Goal: Task Accomplishment & Management: Manage account settings

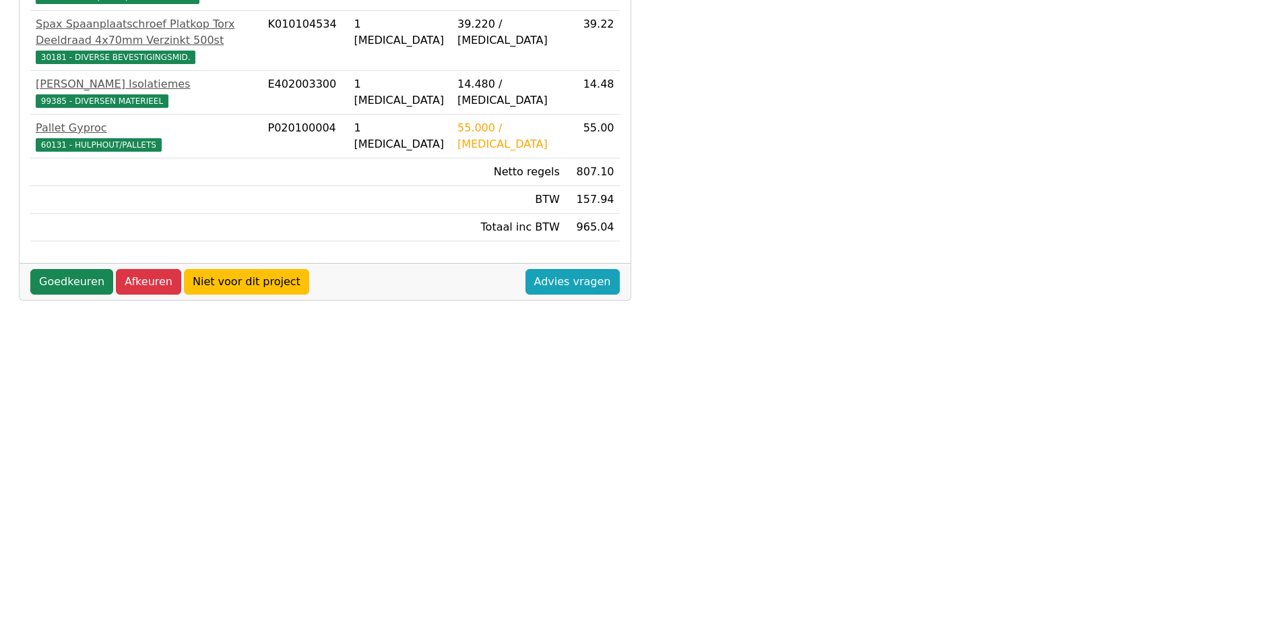
scroll to position [377, 0]
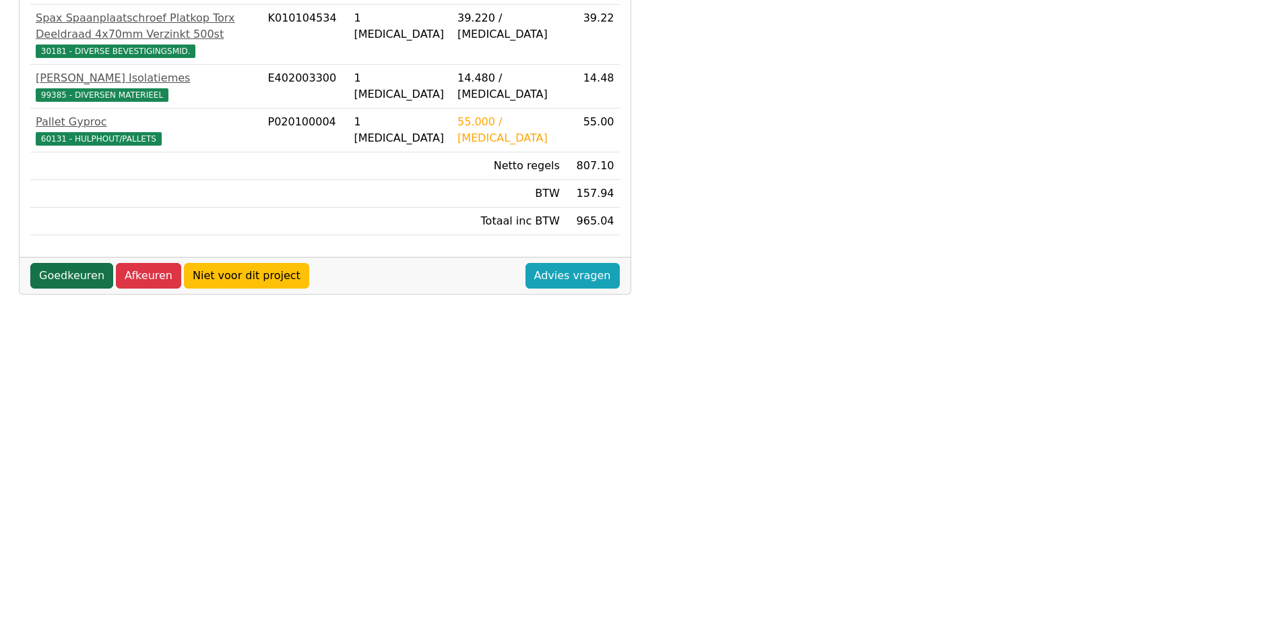
click at [51, 272] on link "Goedkeuren" at bounding box center [71, 276] width 83 height 26
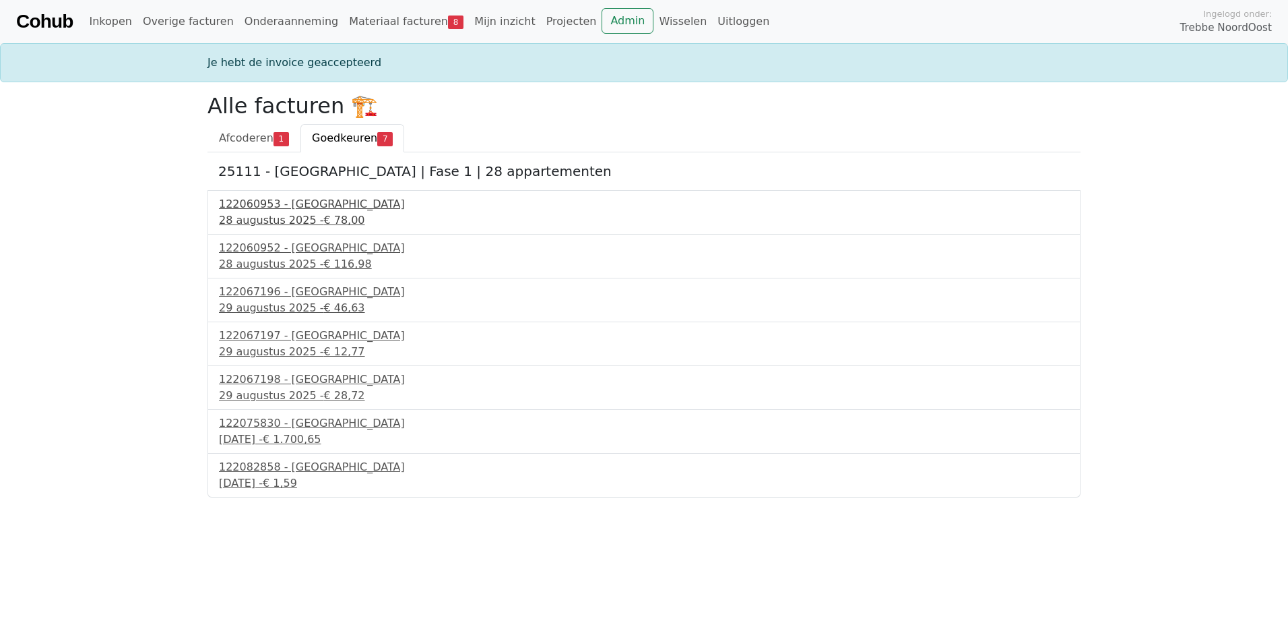
click at [280, 215] on div "28 augustus 2025 - € 78,00" at bounding box center [644, 220] width 850 height 16
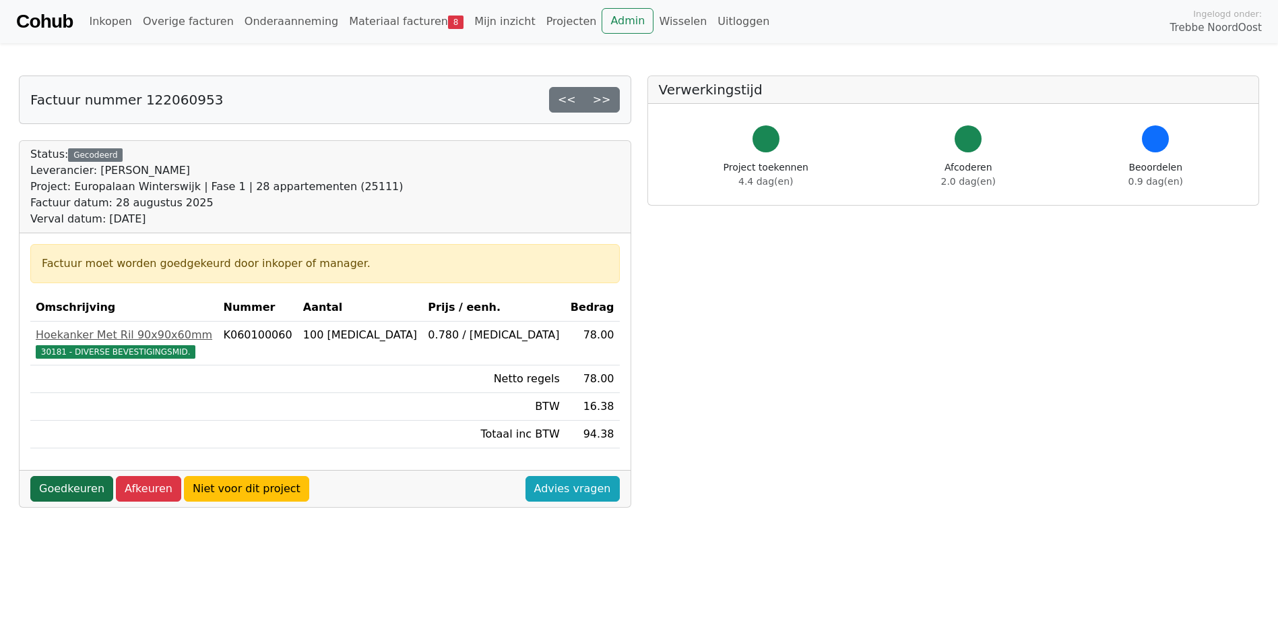
click at [88, 484] on link "Goedkeuren" at bounding box center [71, 489] width 83 height 26
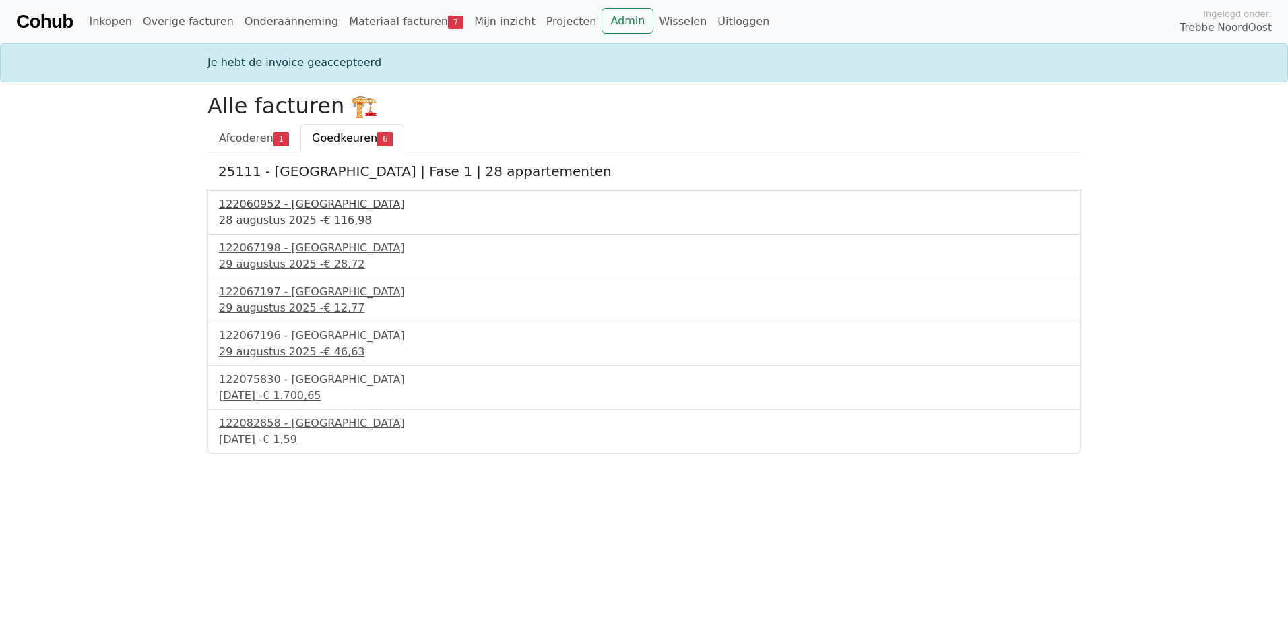
click at [265, 216] on div "28 augustus 2025 - € 116,98" at bounding box center [644, 220] width 850 height 16
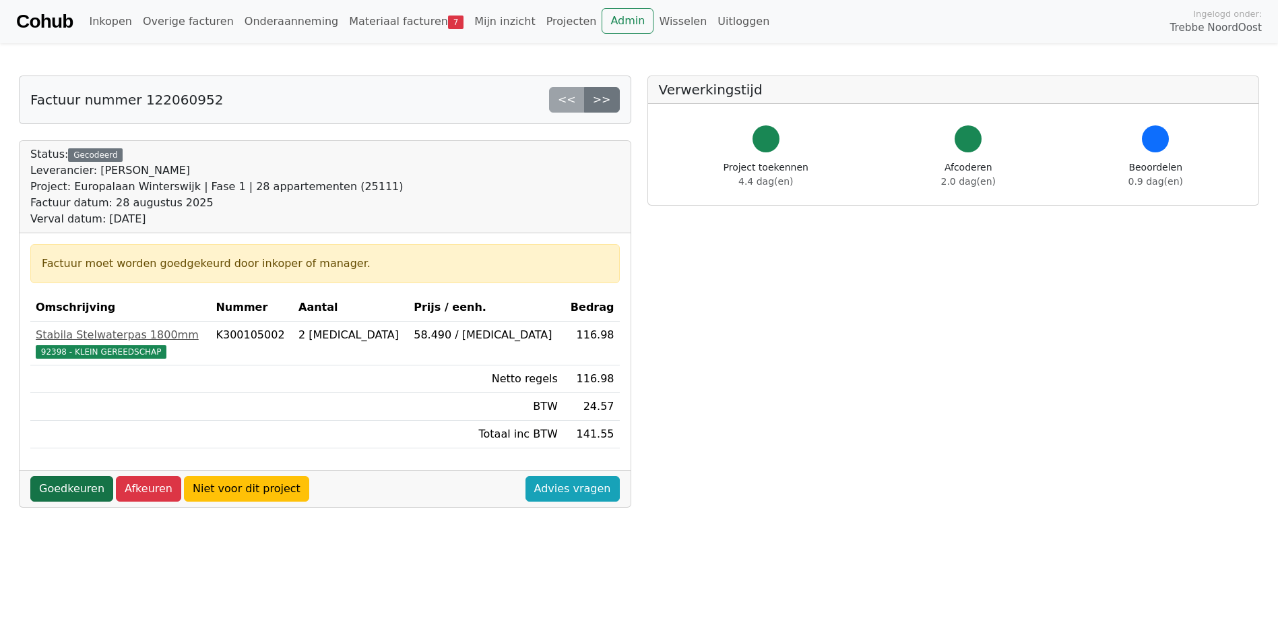
click at [61, 488] on link "Goedkeuren" at bounding box center [71, 489] width 83 height 26
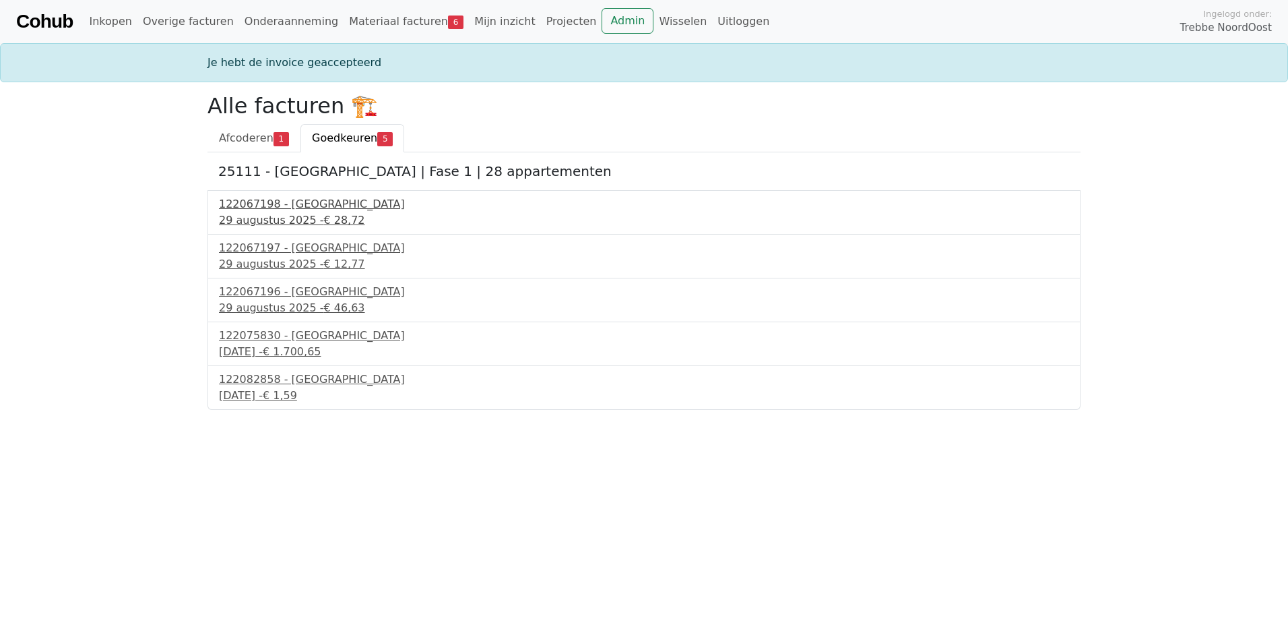
click at [299, 219] on div "29 augustus 2025 - € 28,72" at bounding box center [644, 220] width 850 height 16
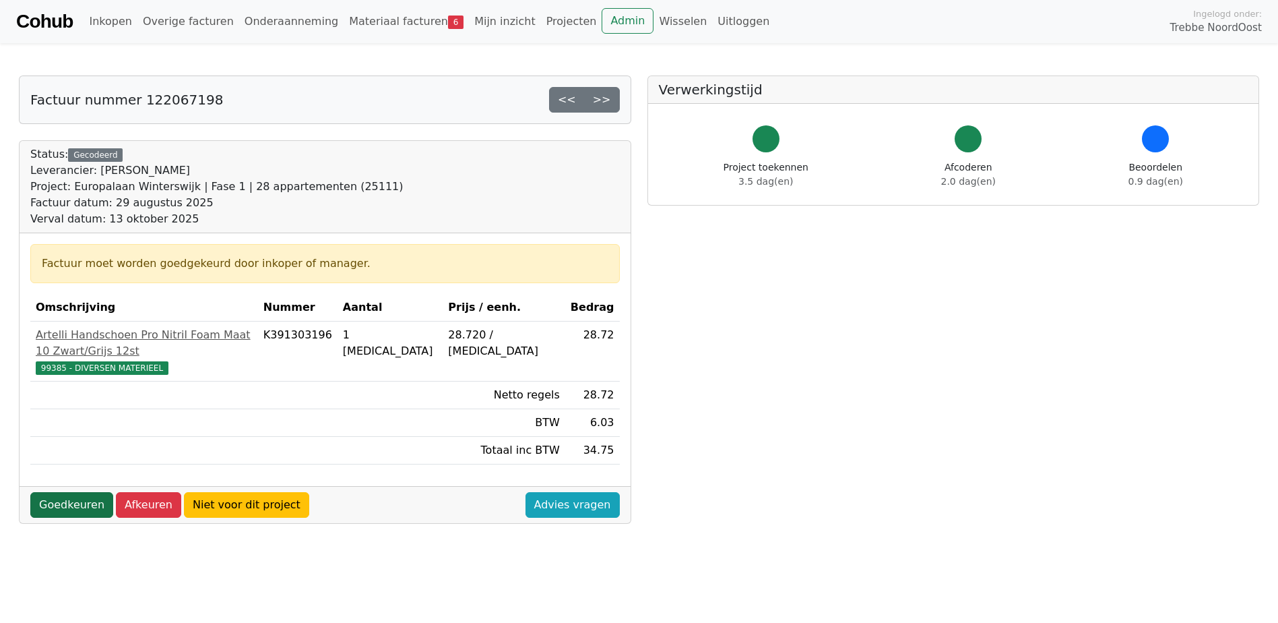
click at [68, 492] on link "Goedkeuren" at bounding box center [71, 505] width 83 height 26
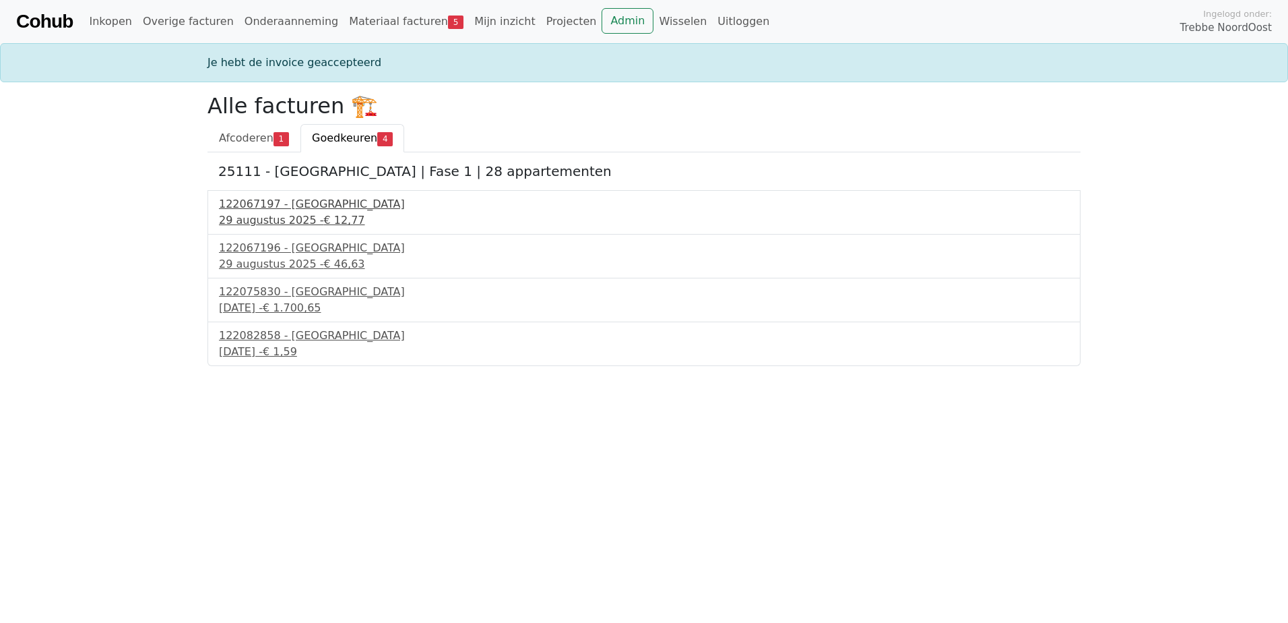
click at [286, 222] on div "29 augustus 2025 - € 12,77" at bounding box center [644, 220] width 850 height 16
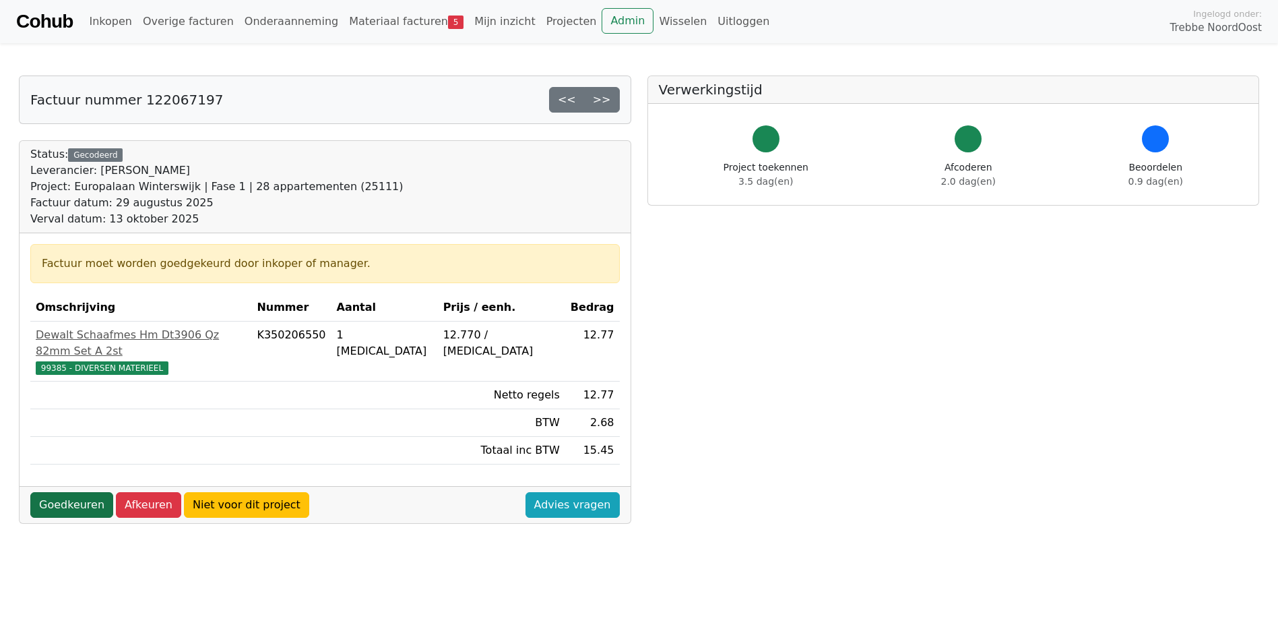
click at [63, 492] on link "Goedkeuren" at bounding box center [71, 505] width 83 height 26
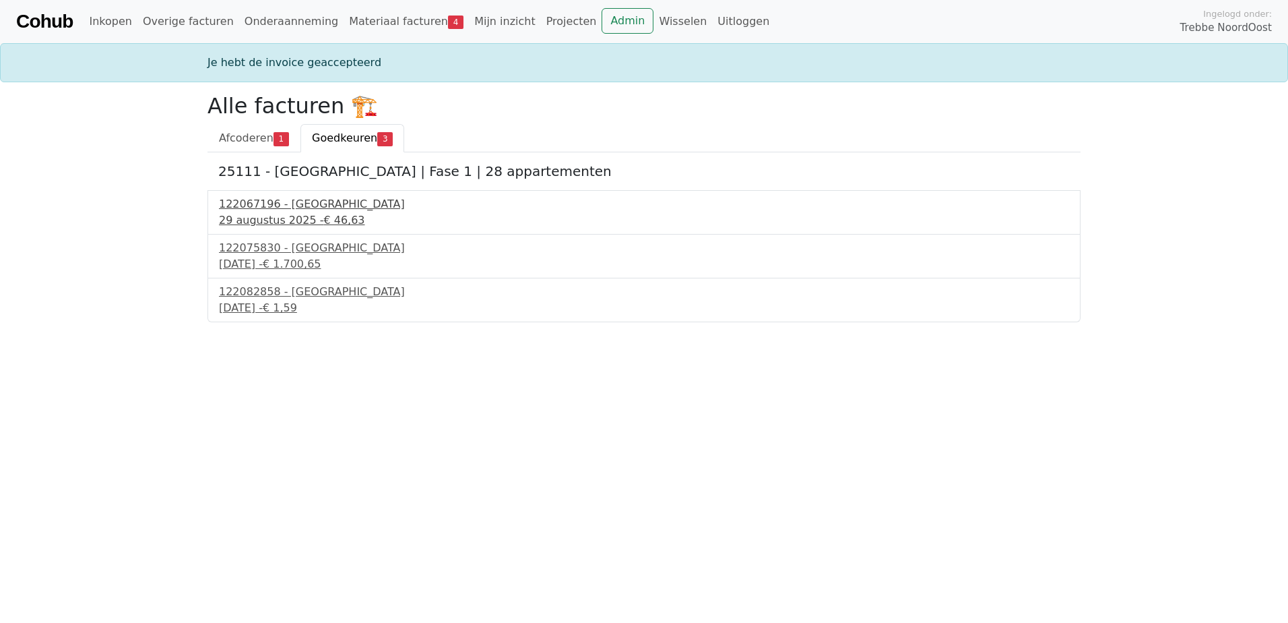
click at [286, 212] on div "29 augustus 2025 - € 46,63" at bounding box center [644, 220] width 850 height 16
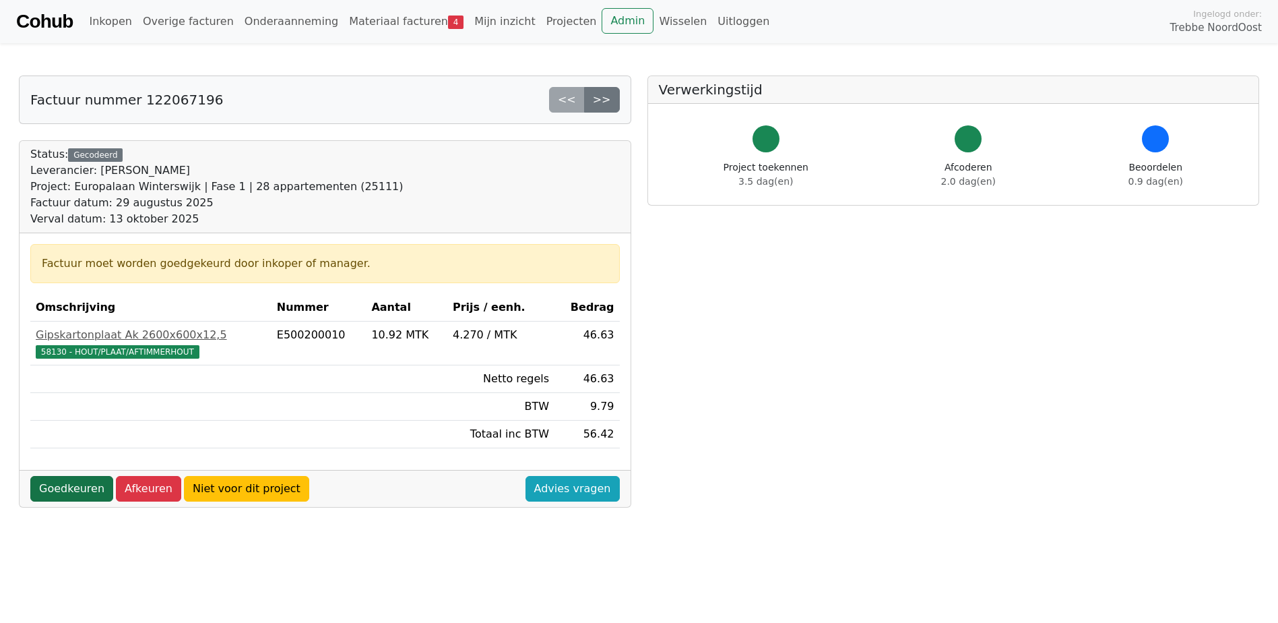
click at [65, 484] on link "Goedkeuren" at bounding box center [71, 489] width 83 height 26
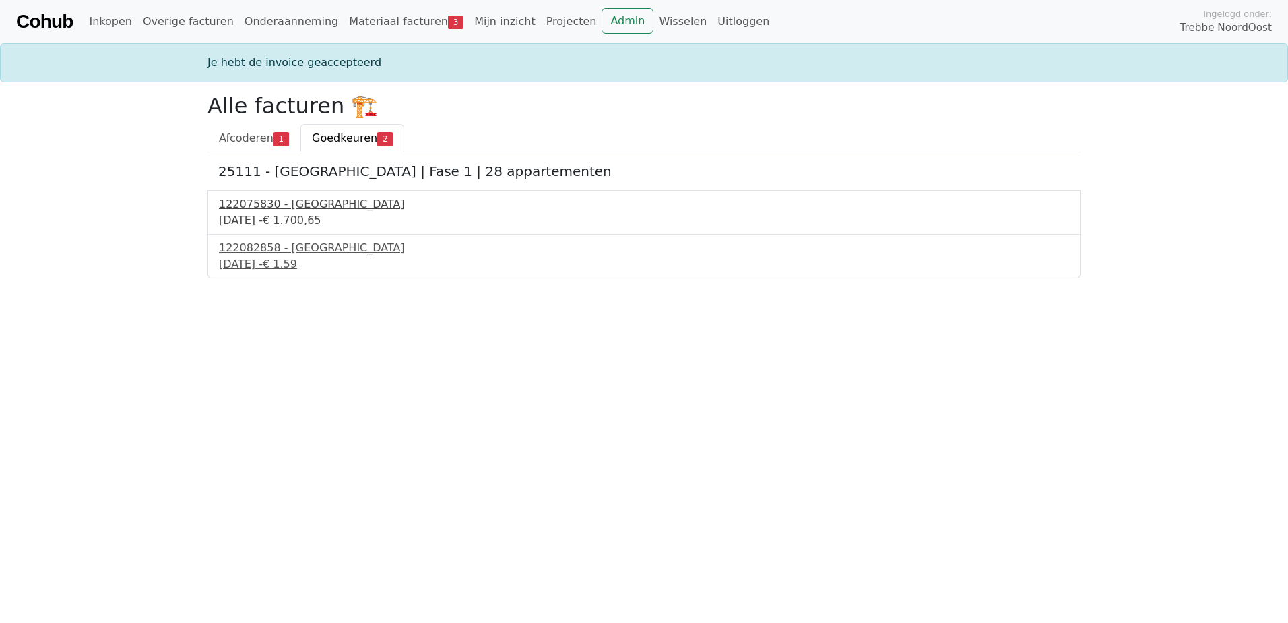
click at [280, 216] on div "1 september 2025 - € 1.700,65" at bounding box center [644, 220] width 850 height 16
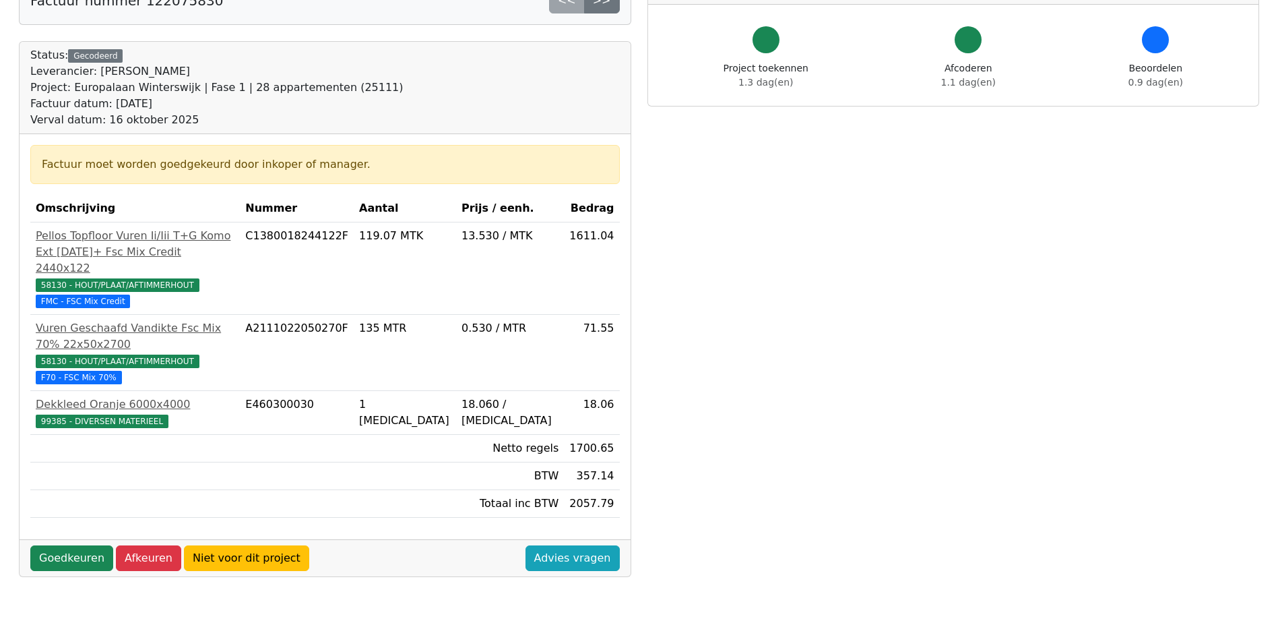
scroll to position [135, 0]
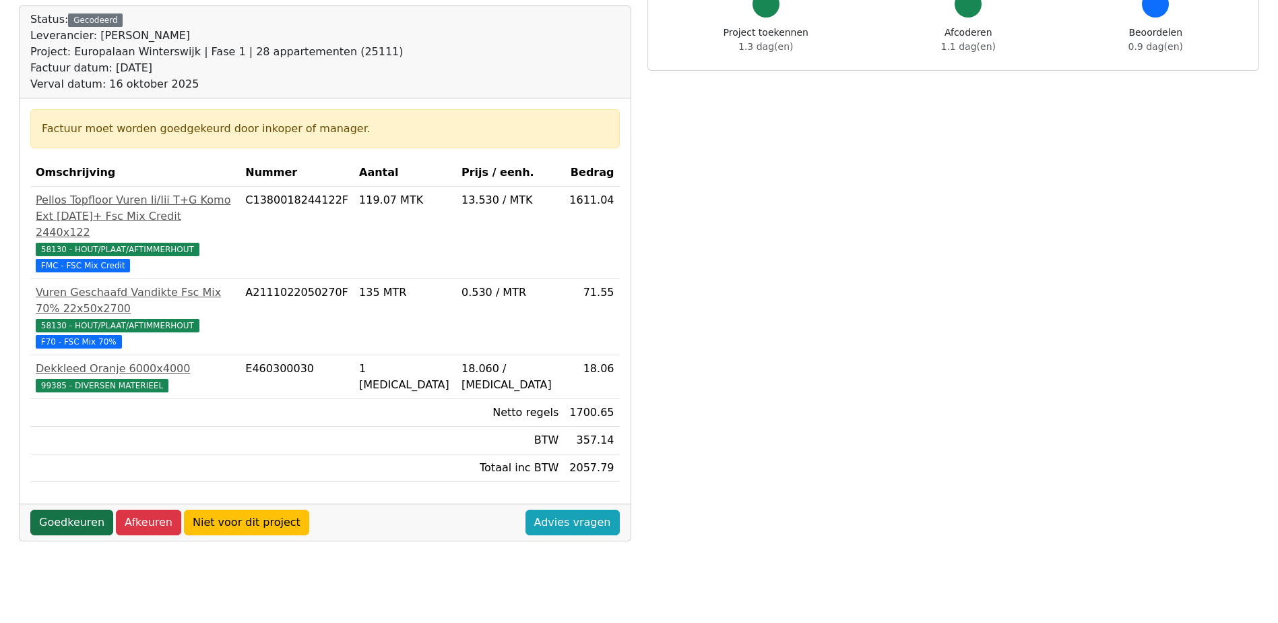
click at [77, 509] on link "Goedkeuren" at bounding box center [71, 522] width 83 height 26
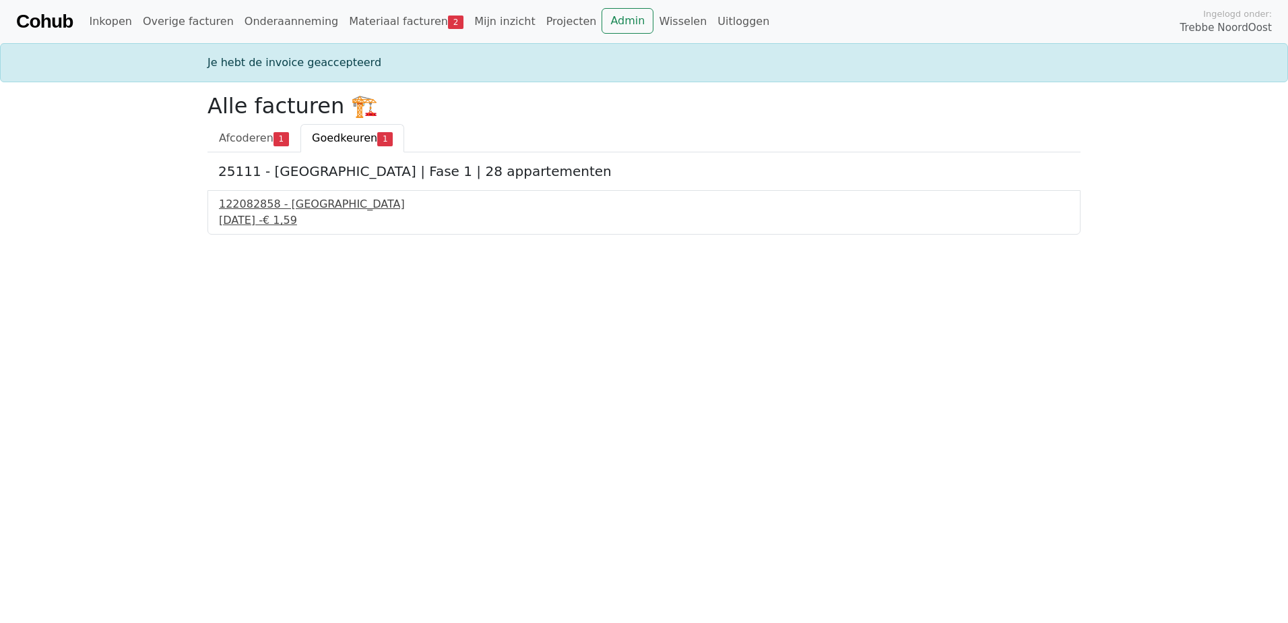
click at [272, 202] on div "122082858 - [GEOGRAPHIC_DATA]" at bounding box center [644, 204] width 850 height 16
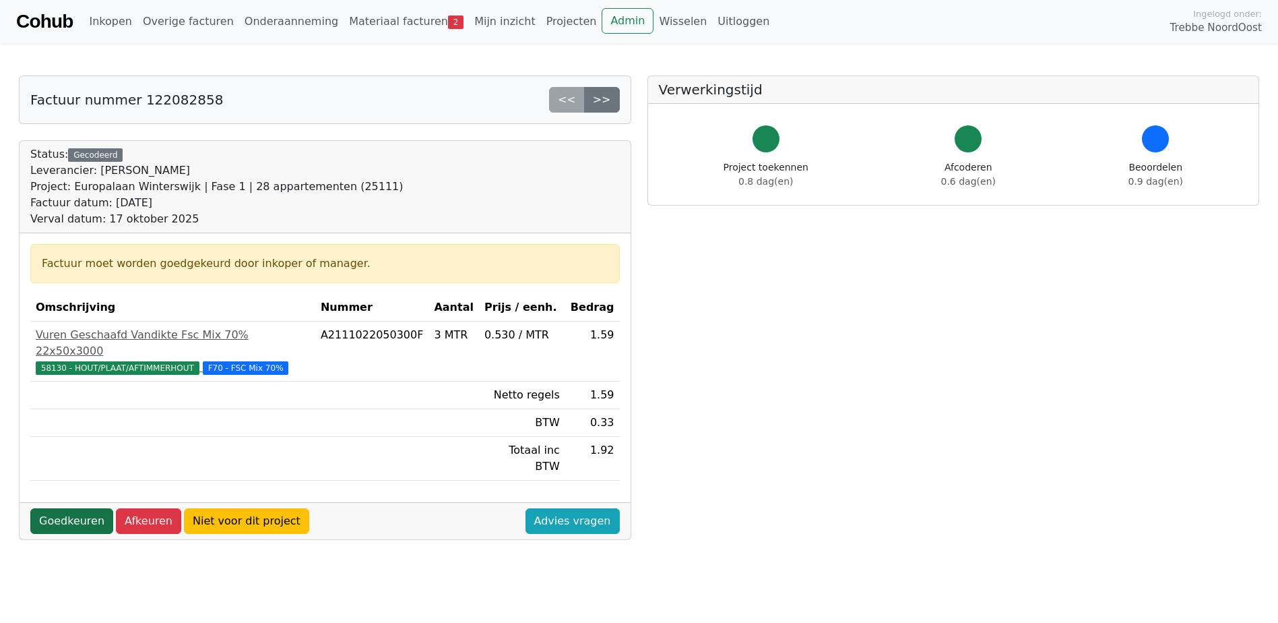
click at [67, 508] on link "Goedkeuren" at bounding box center [71, 521] width 83 height 26
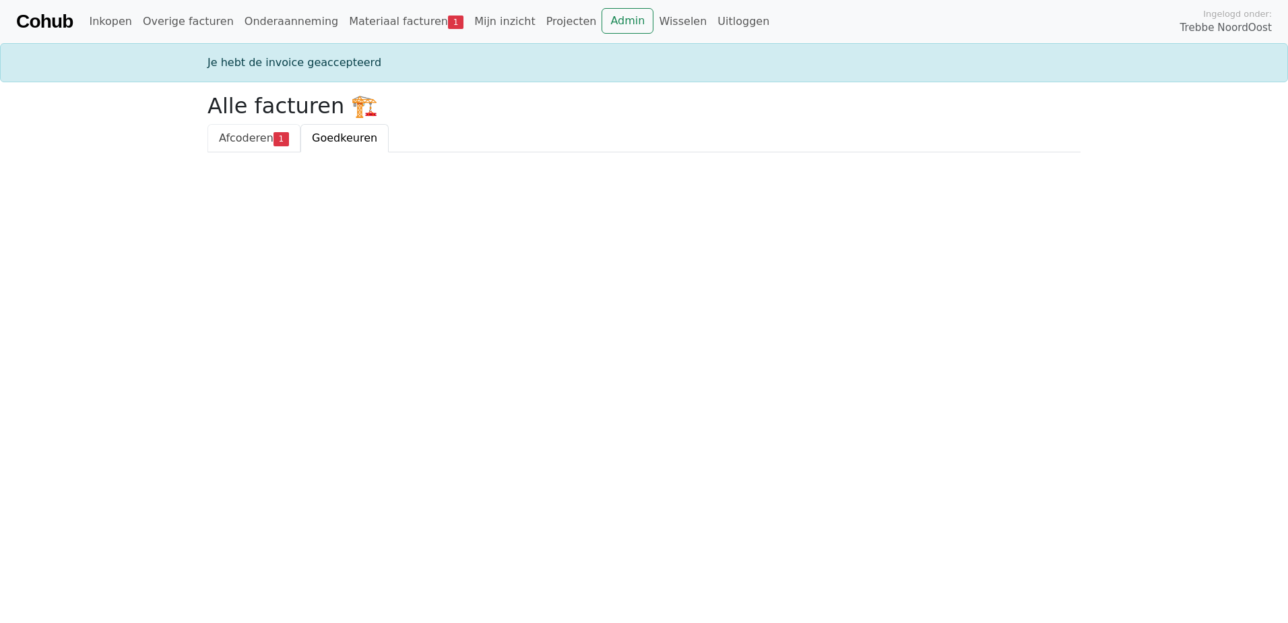
click at [280, 137] on span "1" at bounding box center [281, 138] width 15 height 13
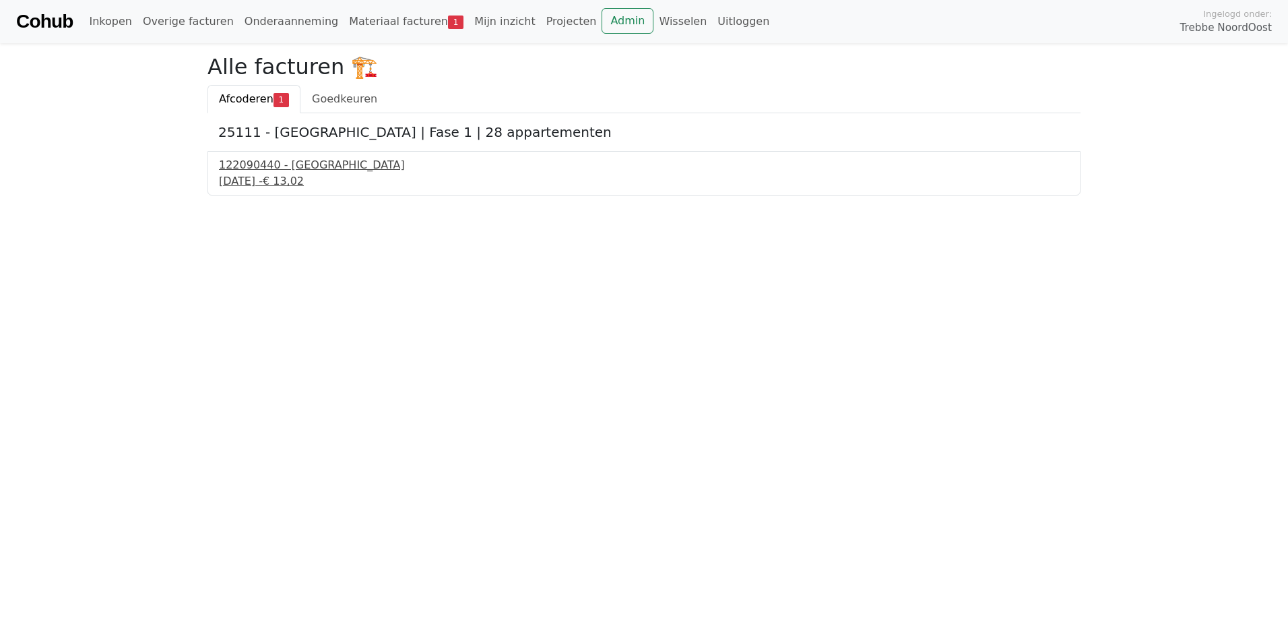
click at [276, 179] on div "3 september 2025 - € 13,02" at bounding box center [644, 181] width 850 height 16
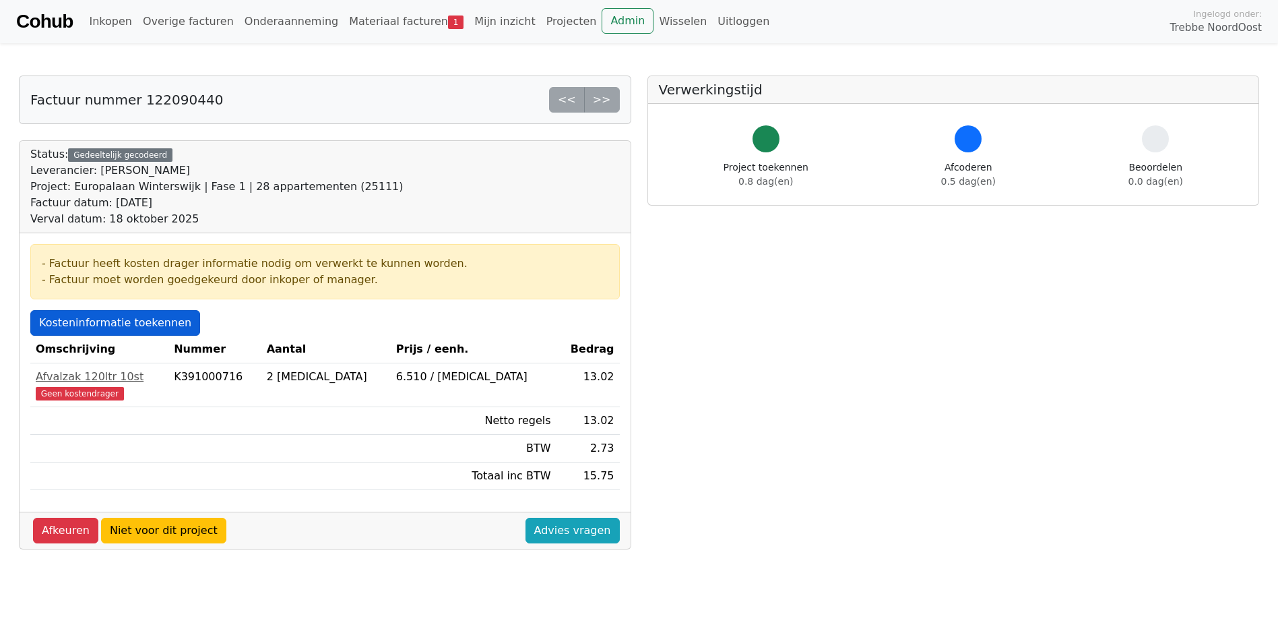
click at [143, 319] on link "Kosteninformatie toekennen" at bounding box center [115, 323] width 170 height 26
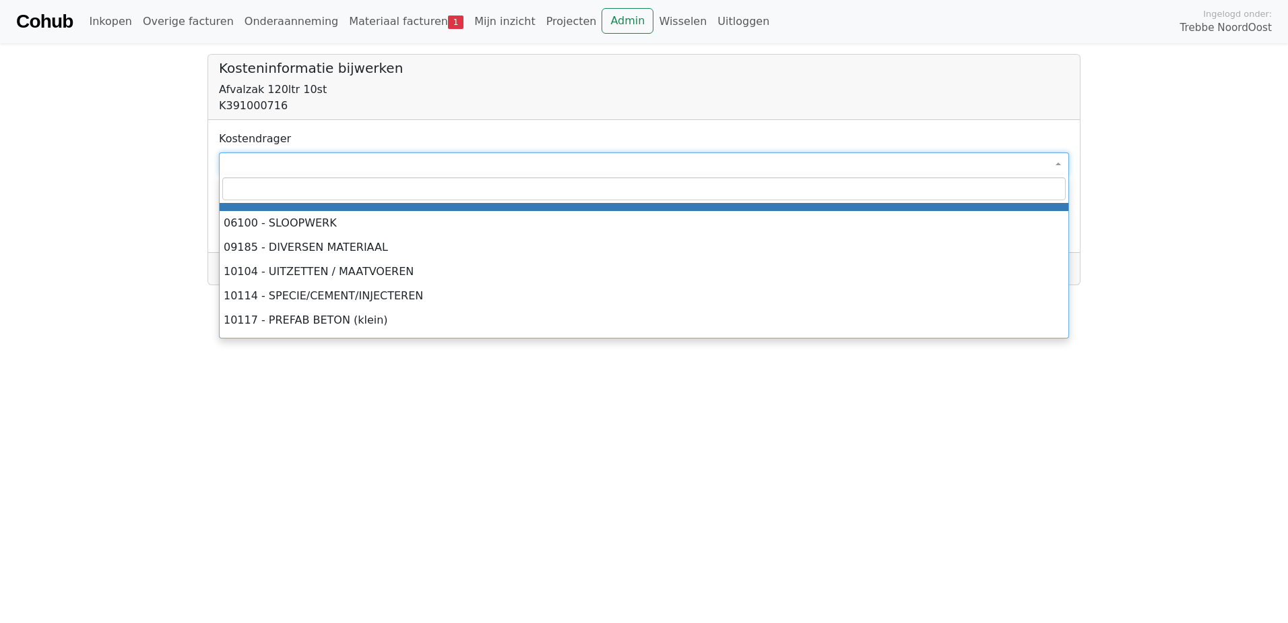
click at [286, 160] on span at bounding box center [644, 163] width 850 height 23
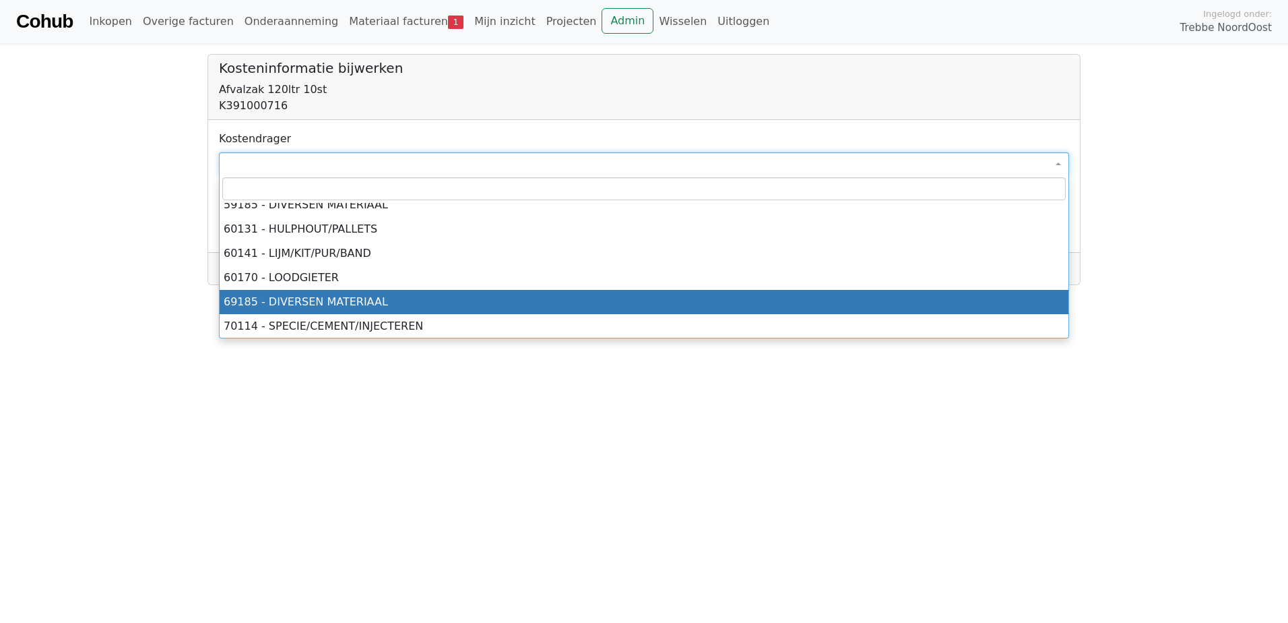
scroll to position [4797, 0]
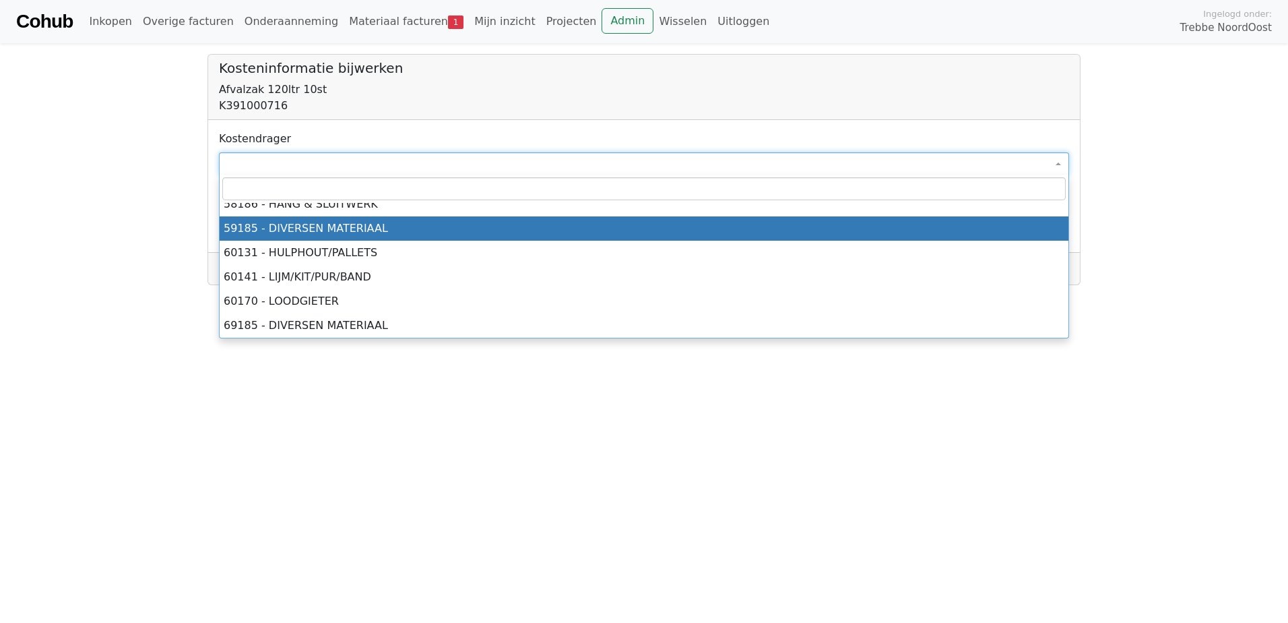
select select "****"
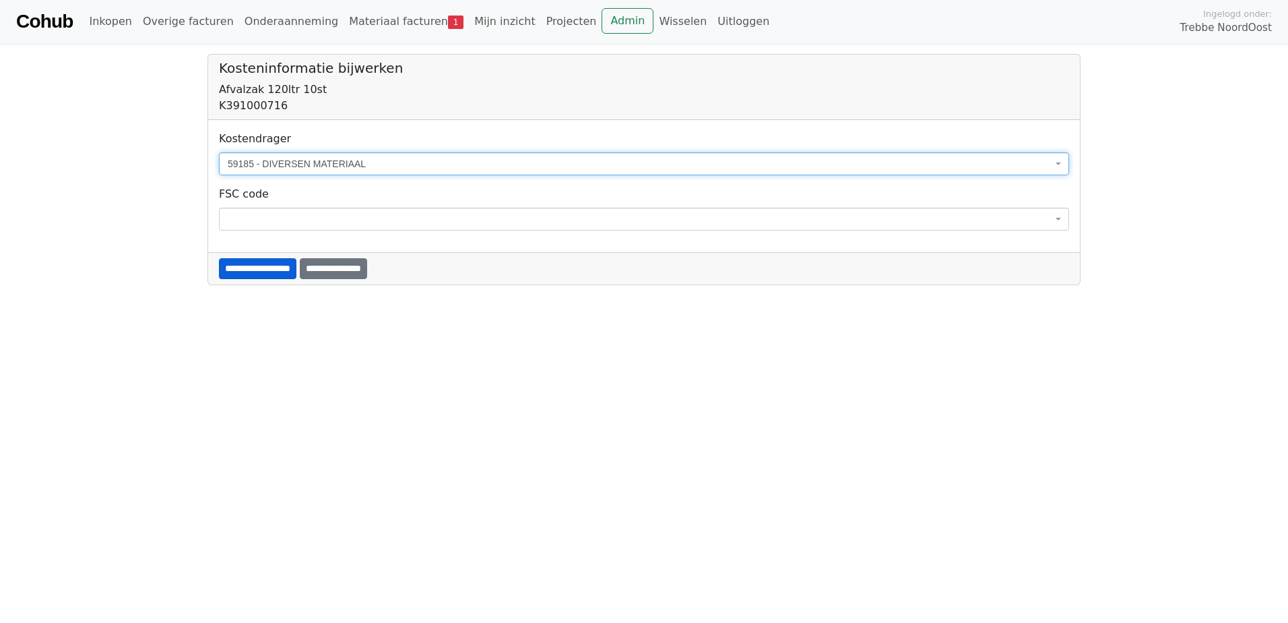
click at [278, 267] on input "**********" at bounding box center [257, 268] width 77 height 21
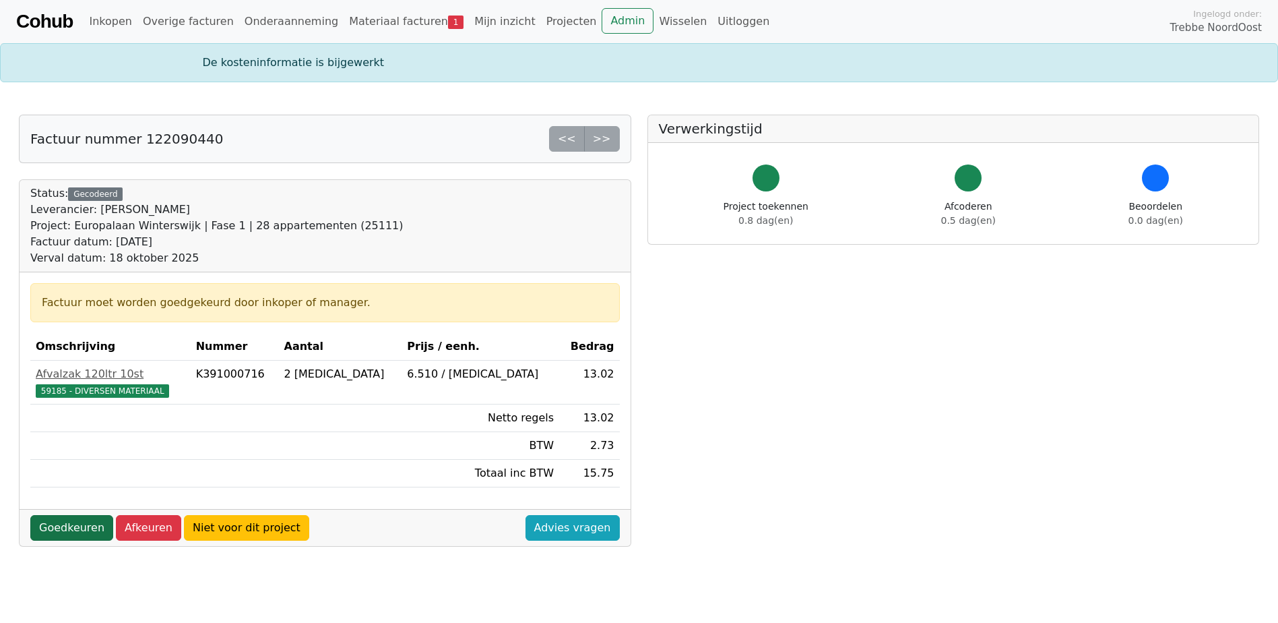
click at [87, 530] on link "Goedkeuren" at bounding box center [71, 528] width 83 height 26
